Goal: Task Accomplishment & Management: Use online tool/utility

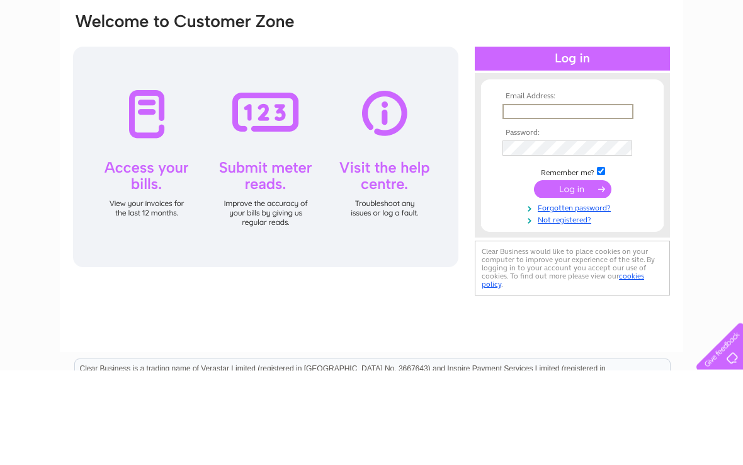
scroll to position [95, 0]
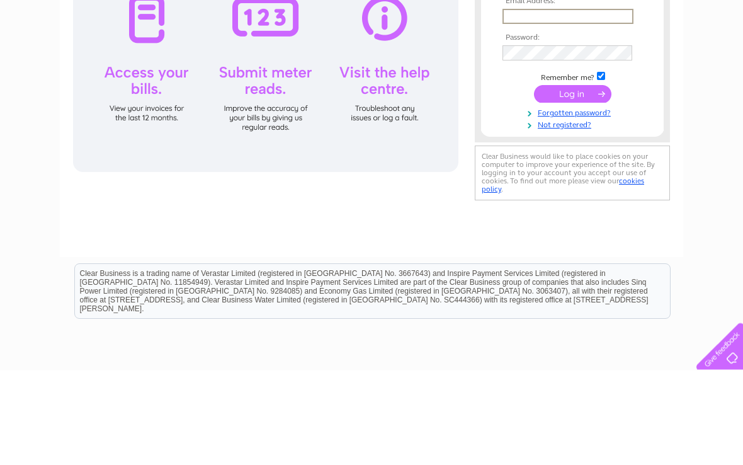
click at [590, 111] on input "text" at bounding box center [568, 111] width 131 height 15
type input "[EMAIL_ADDRESS][DOMAIN_NAME]"
click at [572, 191] on input "submit" at bounding box center [572, 189] width 77 height 18
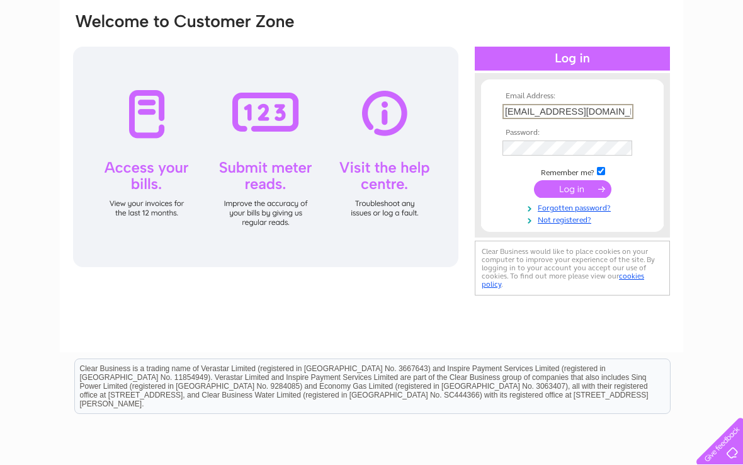
click at [572, 190] on input "submit" at bounding box center [572, 189] width 77 height 18
click at [580, 193] on input "submit" at bounding box center [572, 188] width 77 height 18
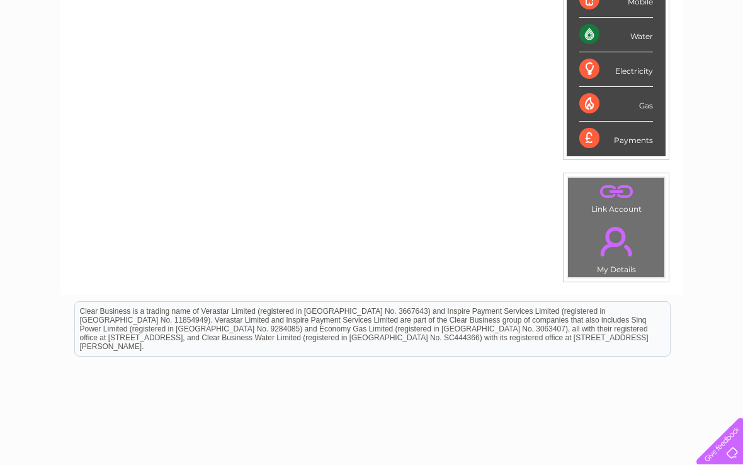
scroll to position [292, 0]
click at [623, 108] on div "Gas" at bounding box center [616, 105] width 74 height 35
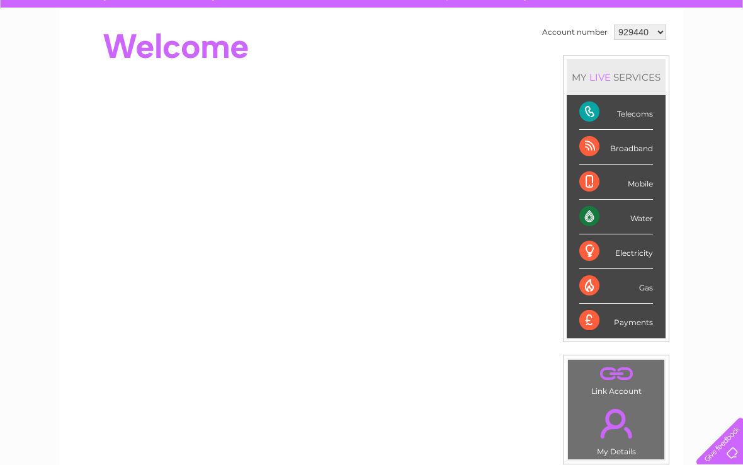
scroll to position [91, 0]
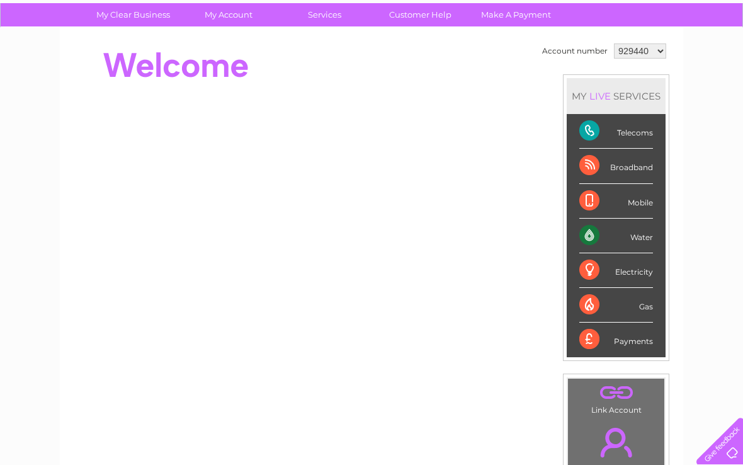
click at [649, 305] on div "Gas" at bounding box center [616, 305] width 74 height 35
click at [615, 309] on div "Gas" at bounding box center [616, 305] width 74 height 35
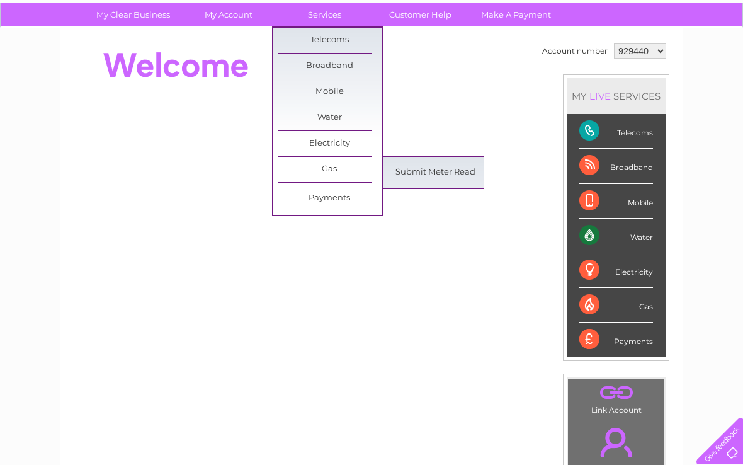
click at [450, 173] on link "Submit Meter Read" at bounding box center [435, 172] width 104 height 25
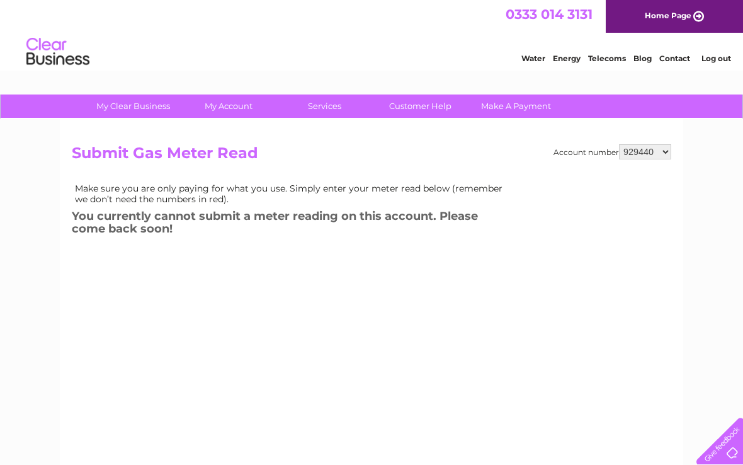
click at [661, 154] on select "929440 1011004" at bounding box center [645, 151] width 52 height 15
select select "1011004"
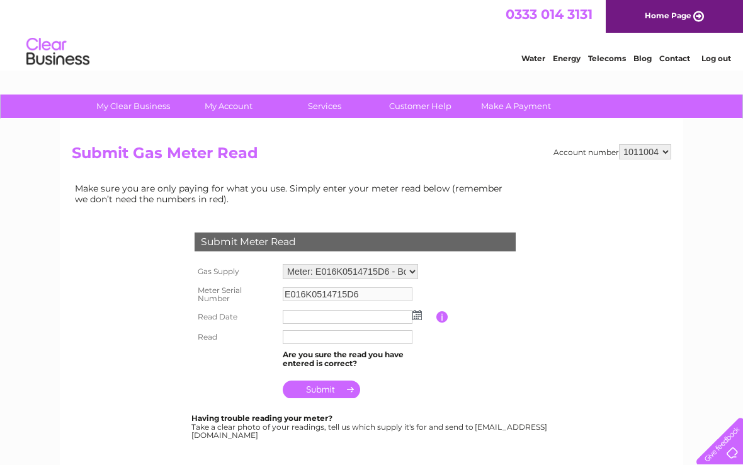
click at [419, 317] on img at bounding box center [416, 315] width 9 height 10
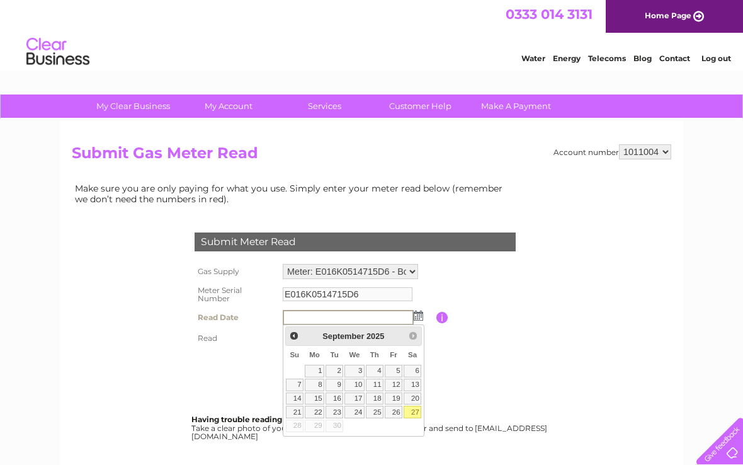
click at [394, 412] on link "26" at bounding box center [394, 412] width 18 height 13
type input "2025/09/26"
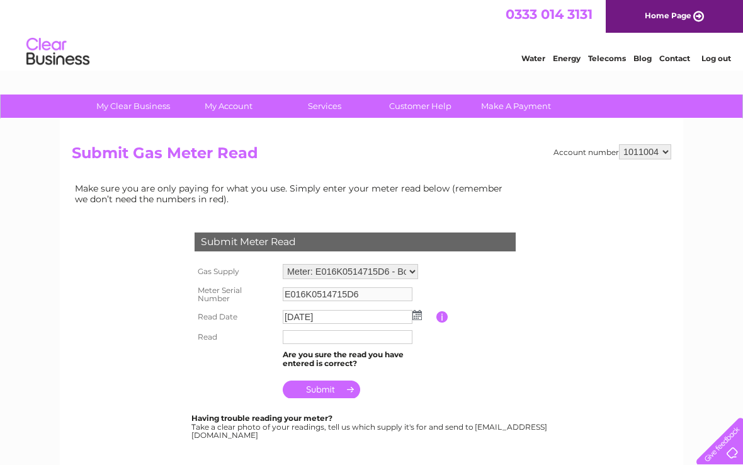
click at [382, 338] on input "text" at bounding box center [348, 337] width 130 height 14
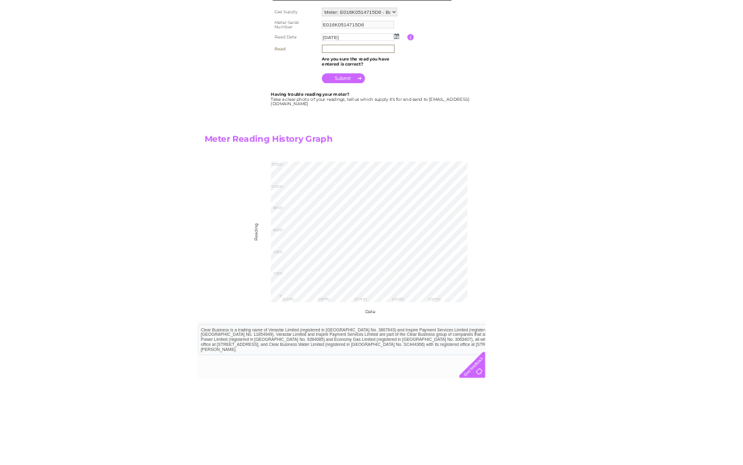
scroll to position [203, 0]
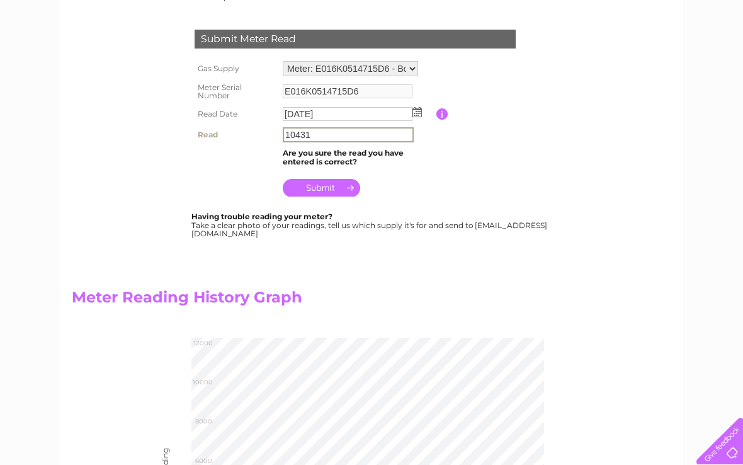
type input "10431"
click at [332, 185] on input "submit" at bounding box center [321, 188] width 77 height 18
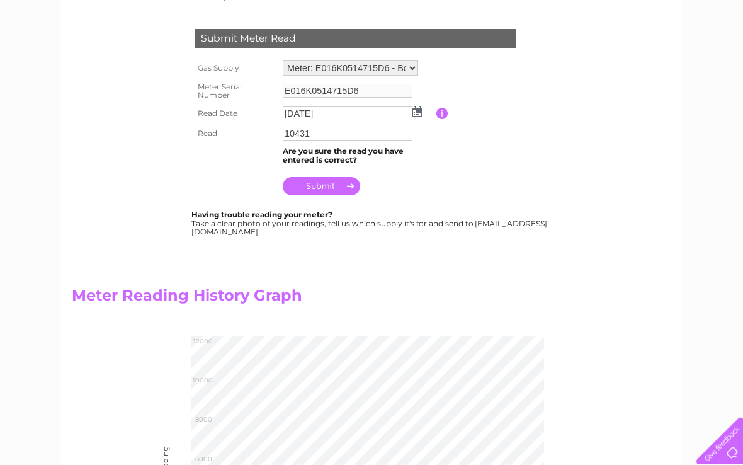
click at [332, 185] on input "submit" at bounding box center [321, 187] width 77 height 18
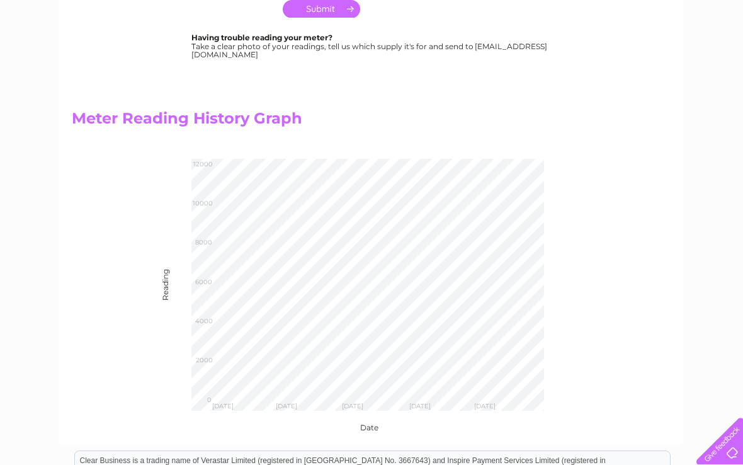
scroll to position [400, 0]
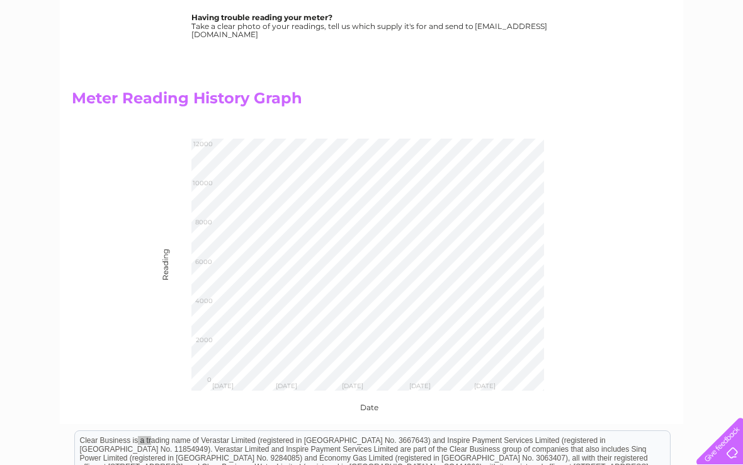
click at [669, 381] on div "Account number 929440 1011004 Submit Gas Meter Read Make sure you are only payi…" at bounding box center [371, 77] width 599 height 667
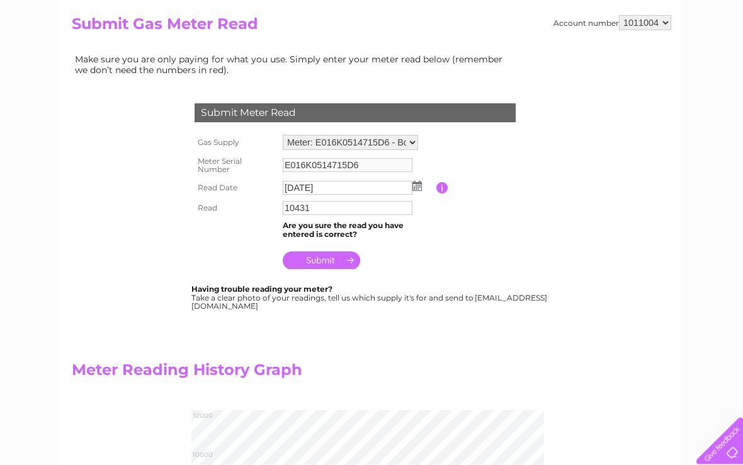
scroll to position [0, 0]
